Goal: Transaction & Acquisition: Purchase product/service

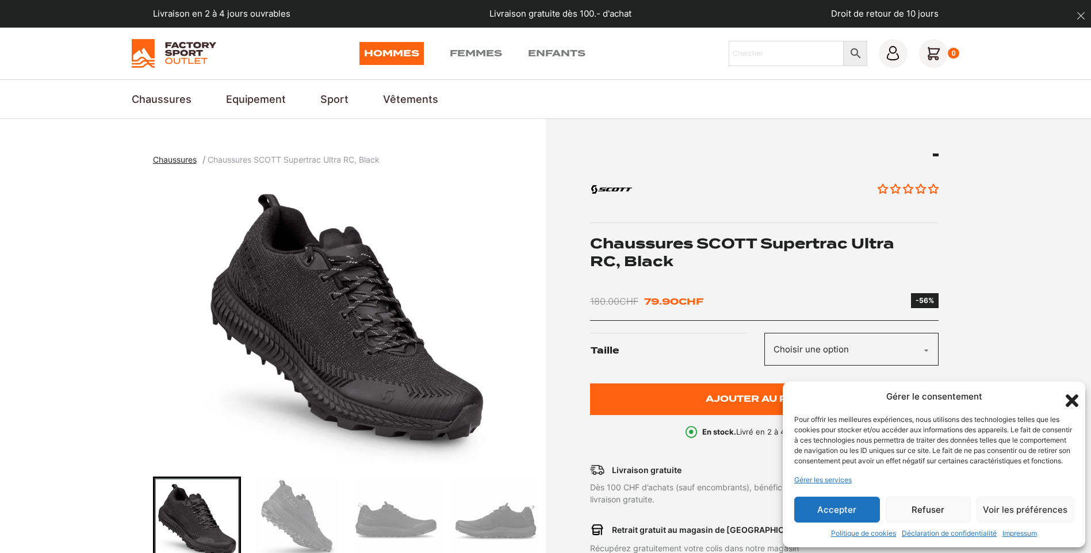
scroll to position [172, 0]
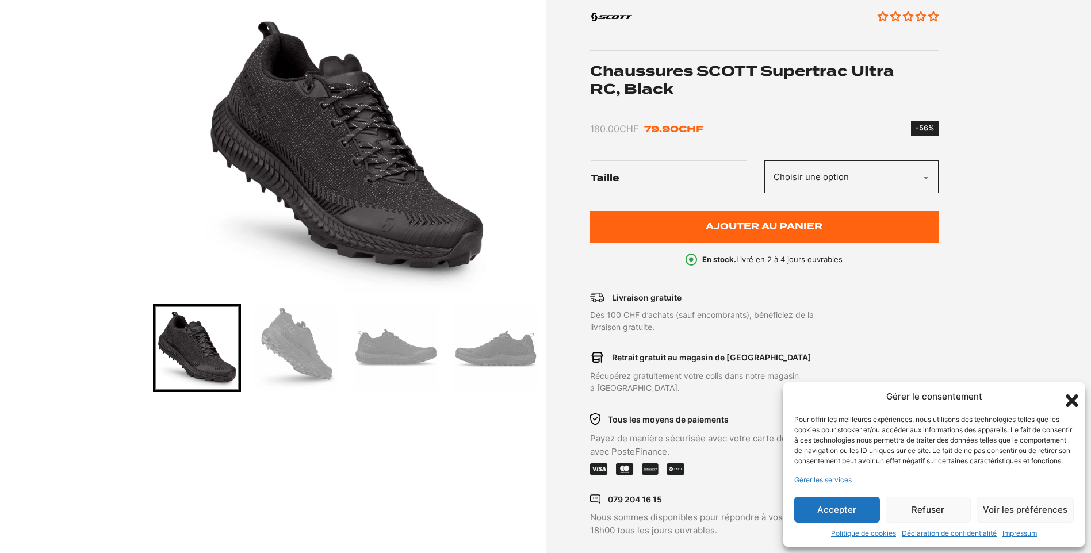
click at [376, 204] on img "1 of 6" at bounding box center [346, 148] width 387 height 287
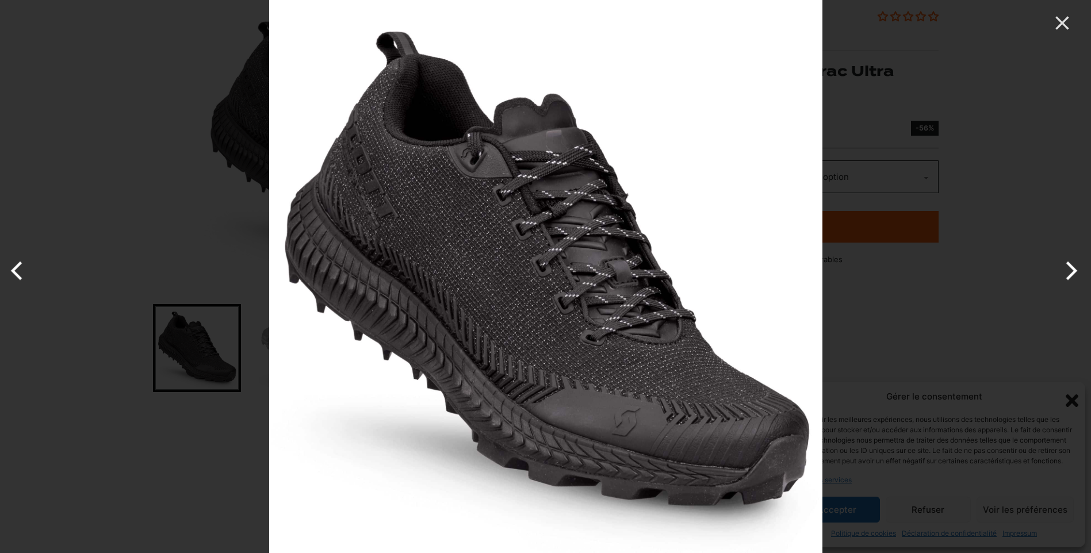
click at [1082, 275] on button "Next" at bounding box center [1069, 270] width 43 height 57
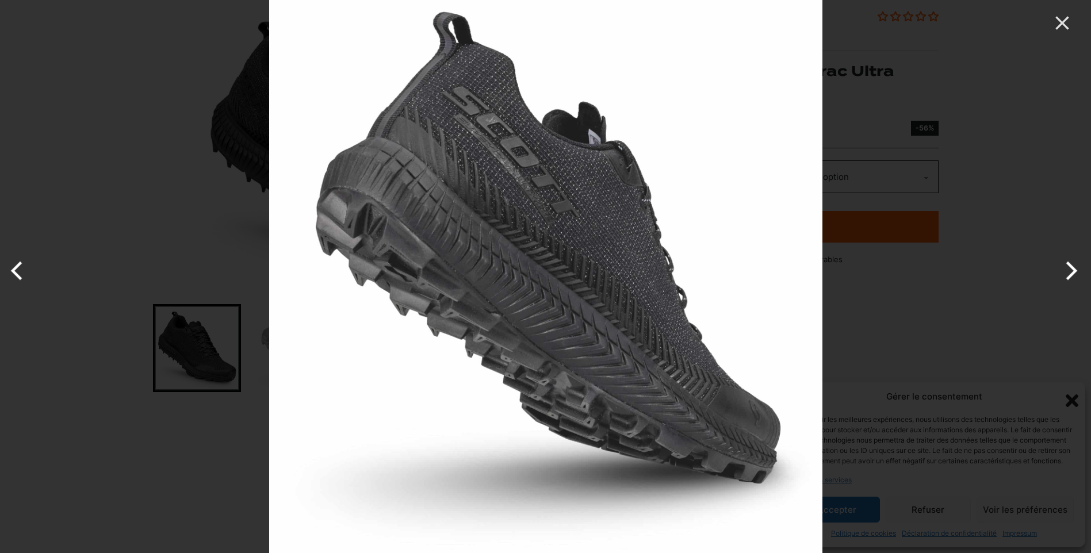
click at [1082, 275] on button "Next" at bounding box center [1069, 270] width 43 height 57
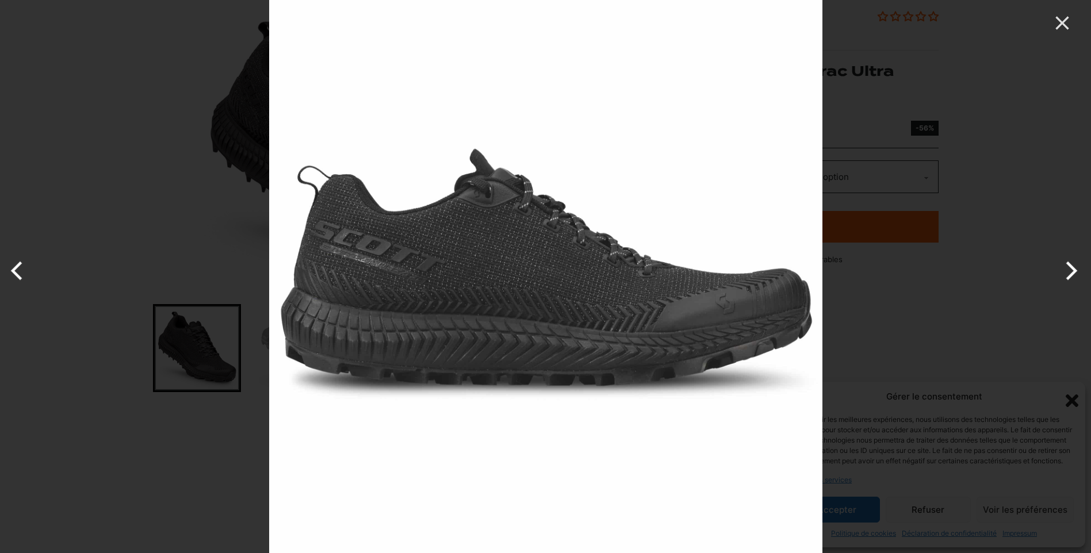
click at [1082, 275] on button "Next" at bounding box center [1069, 270] width 43 height 57
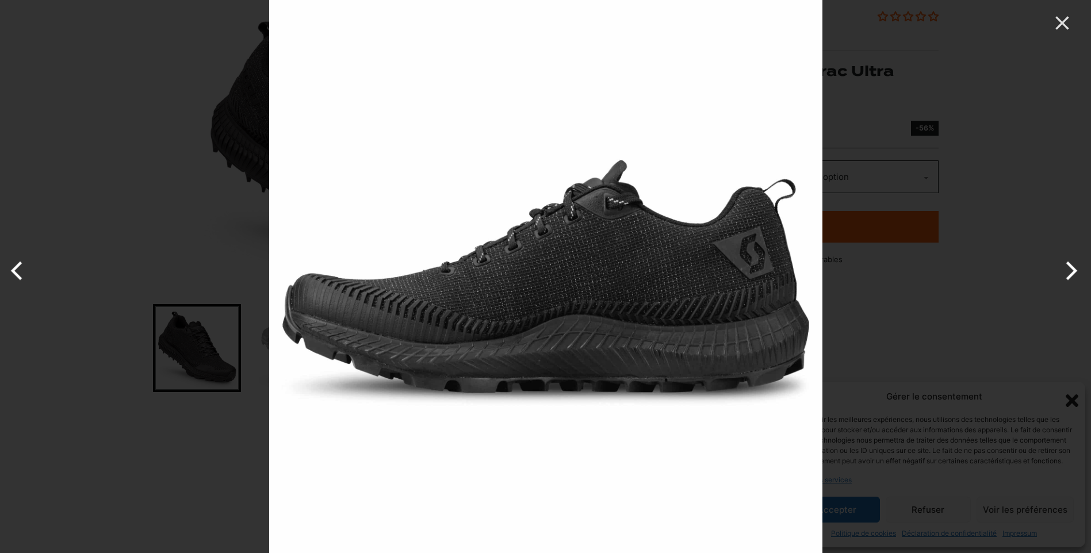
click at [1082, 275] on button "Next" at bounding box center [1069, 270] width 43 height 57
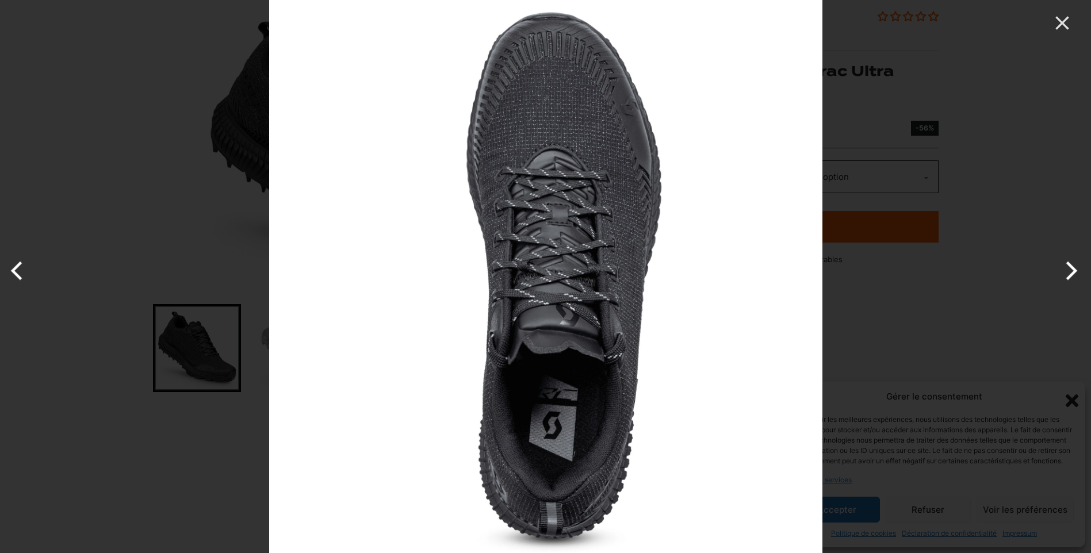
click at [1082, 275] on button "Next" at bounding box center [1069, 270] width 43 height 57
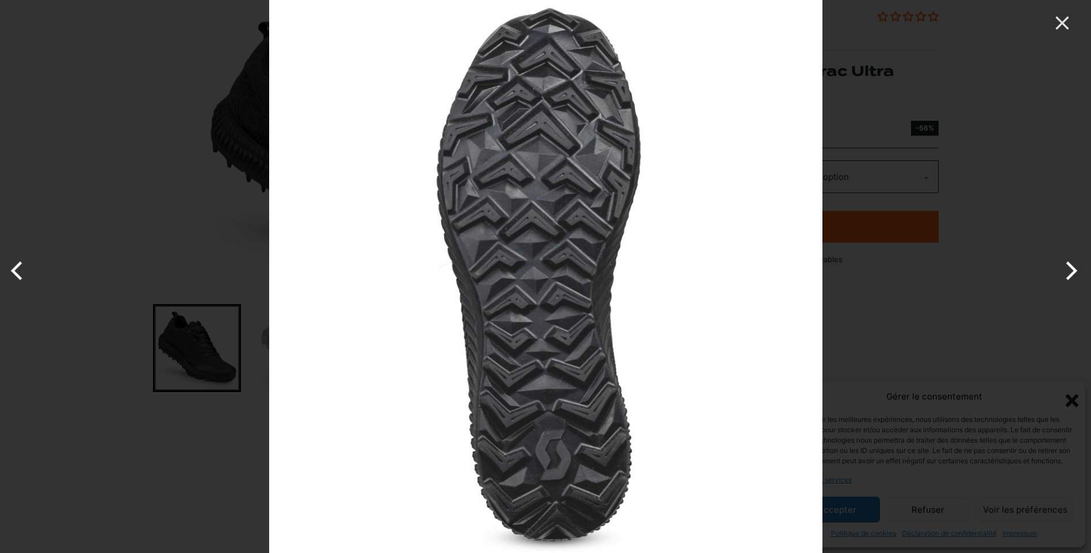
click at [1082, 275] on button "Next" at bounding box center [1069, 270] width 43 height 57
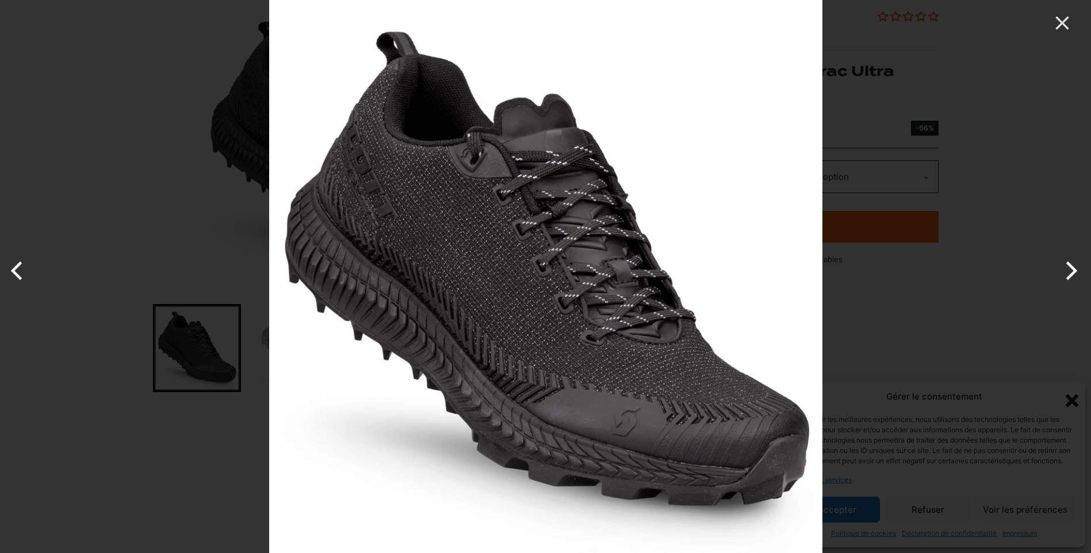
click at [16, 270] on button "Previous" at bounding box center [21, 270] width 43 height 57
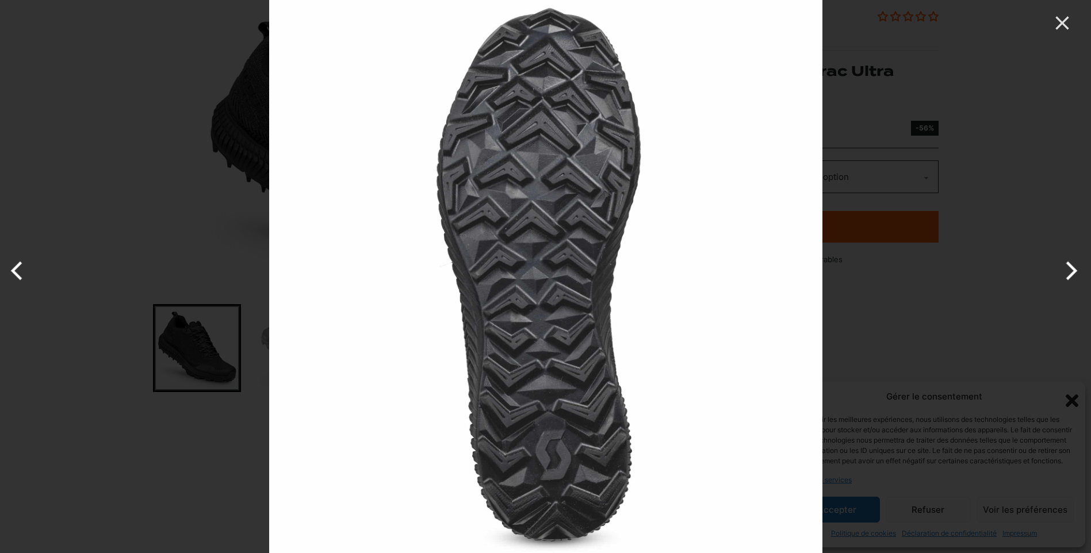
click at [1065, 270] on button "Next" at bounding box center [1069, 270] width 43 height 57
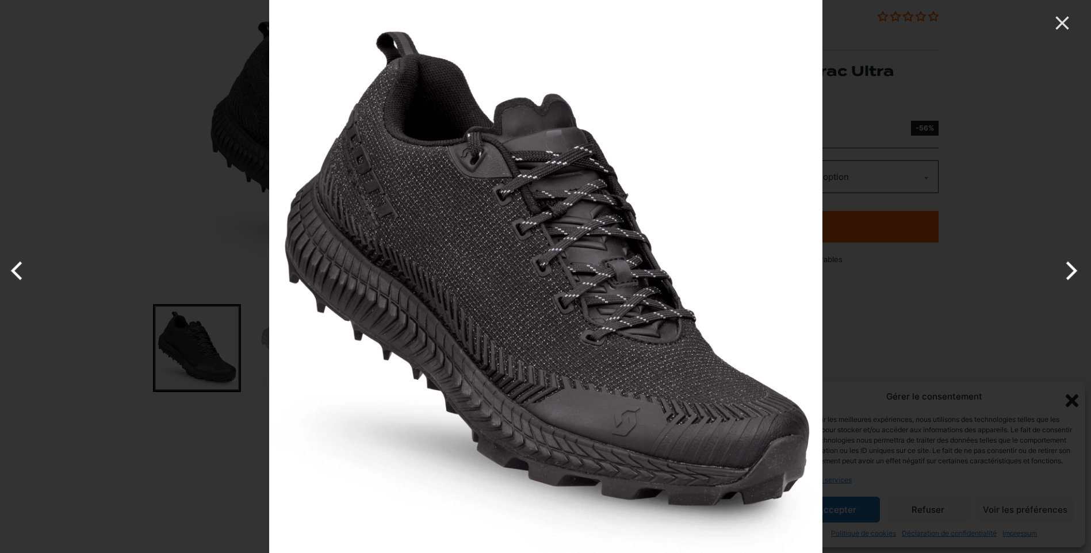
click at [1065, 270] on button "Next" at bounding box center [1069, 270] width 43 height 57
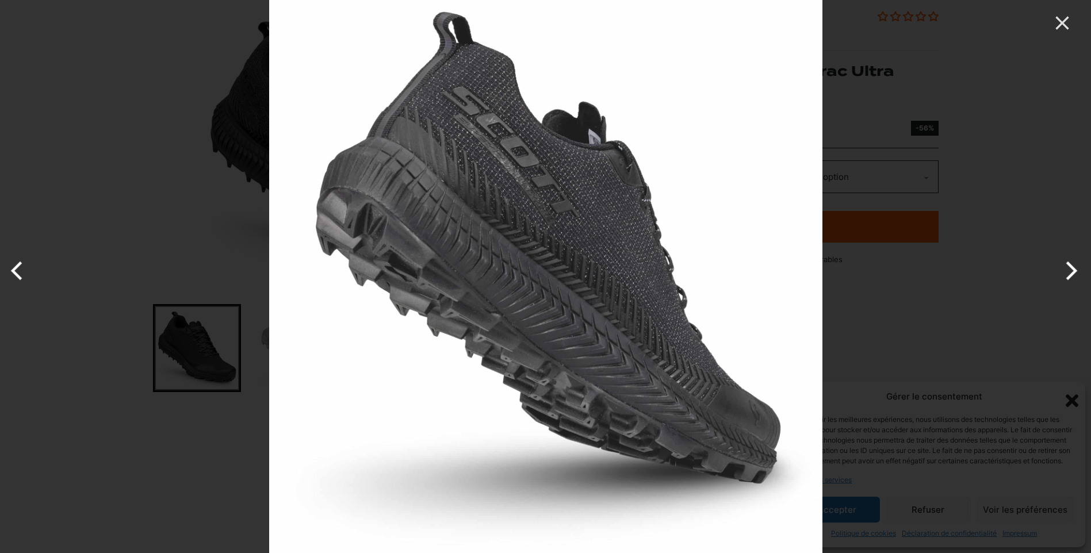
click at [1065, 270] on button "Next" at bounding box center [1069, 270] width 43 height 57
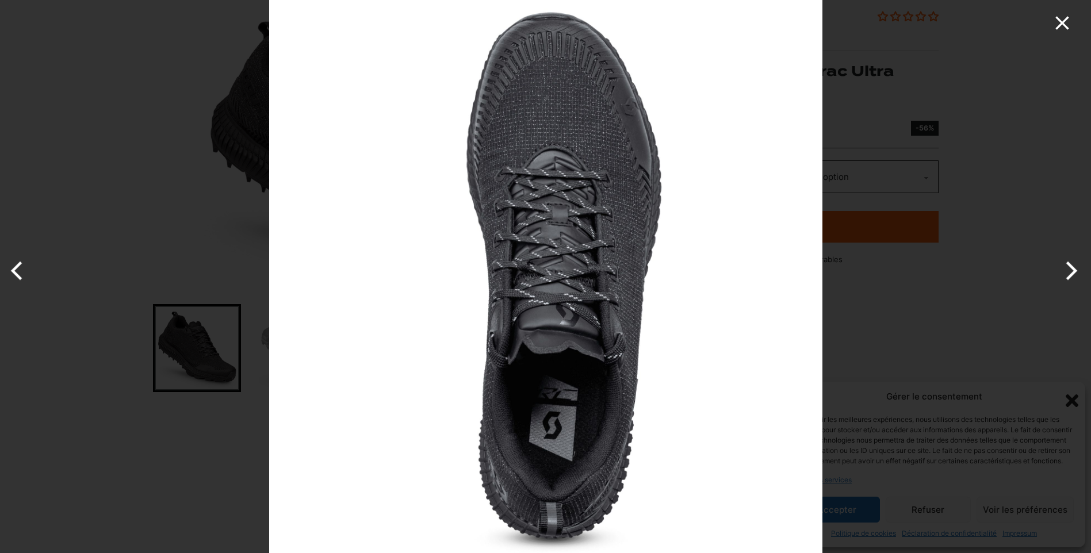
click at [1062, 17] on icon "Close" at bounding box center [1061, 22] width 23 height 23
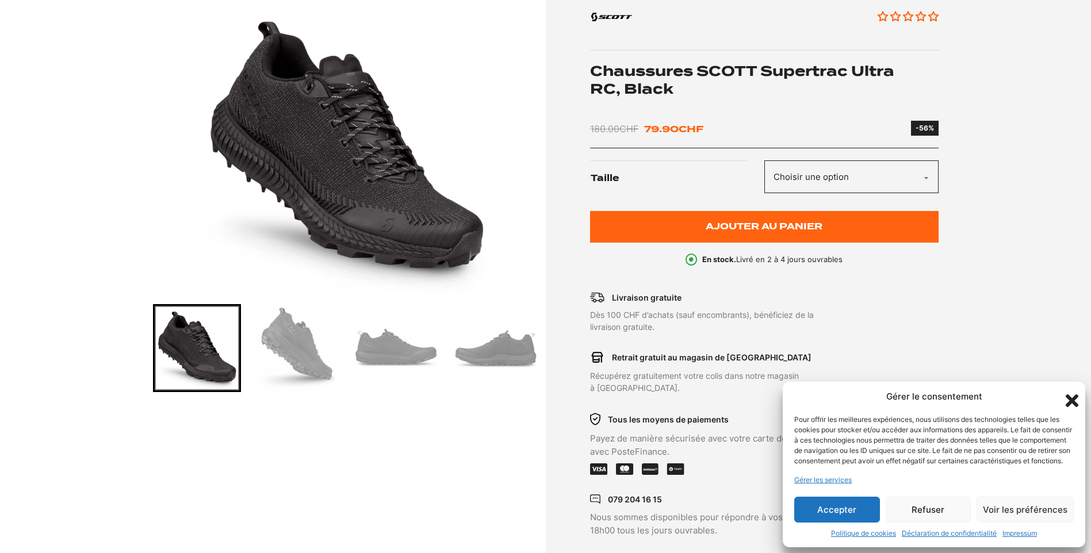
click at [862, 514] on button "Accepter" at bounding box center [837, 510] width 86 height 26
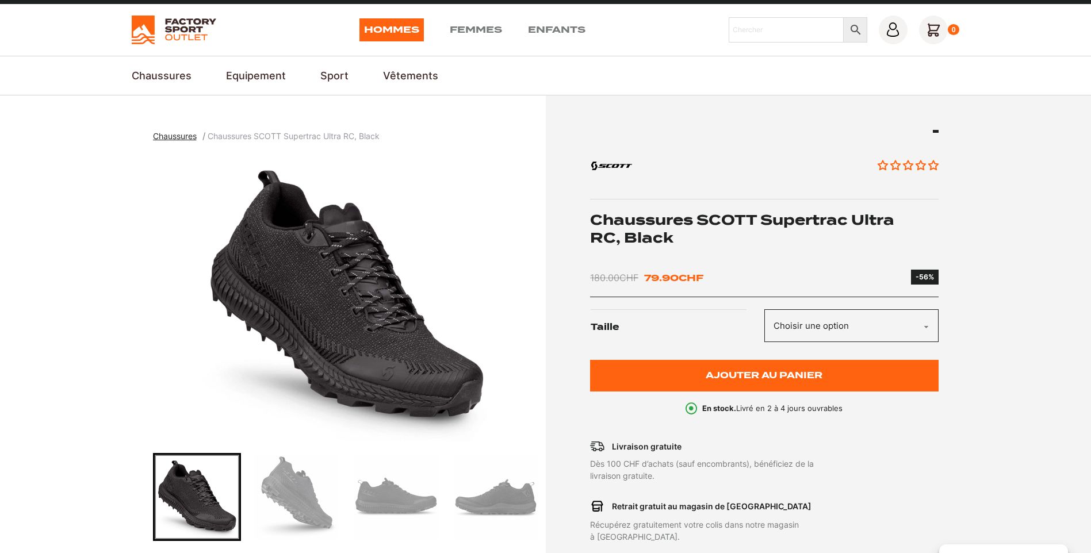
scroll to position [0, 0]
